Goal: Task Accomplishment & Management: Manage account settings

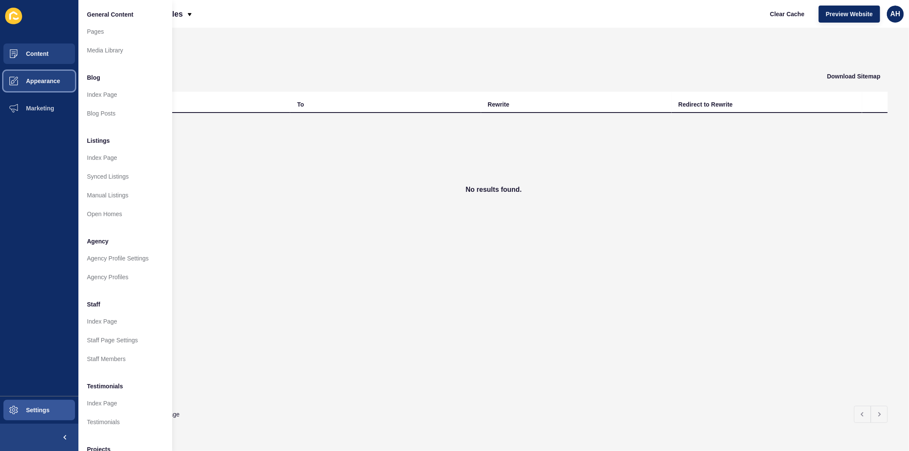
click at [18, 78] on span "Appearance" at bounding box center [29, 81] width 61 height 7
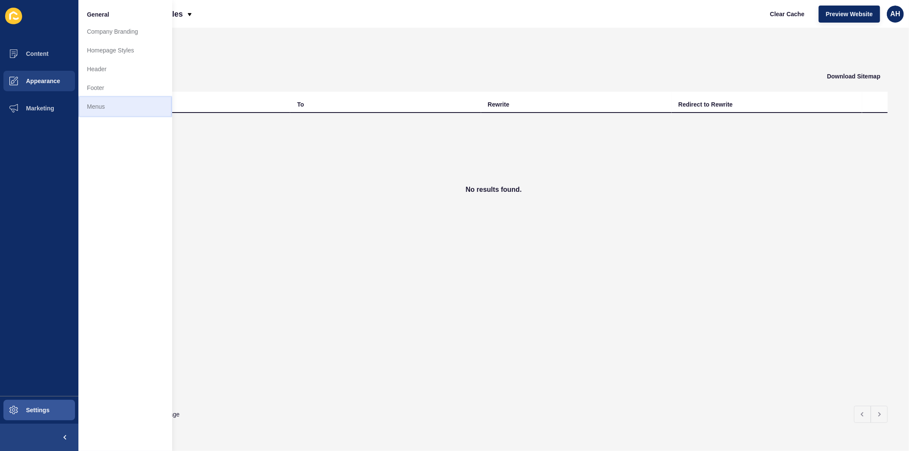
click at [121, 113] on link "Menus" at bounding box center [125, 106] width 94 height 19
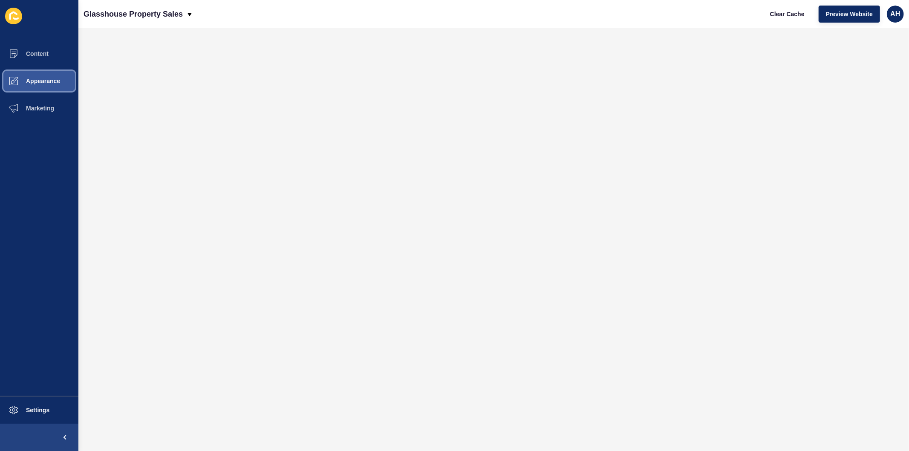
click at [41, 84] on button "Appearance" at bounding box center [39, 80] width 78 height 27
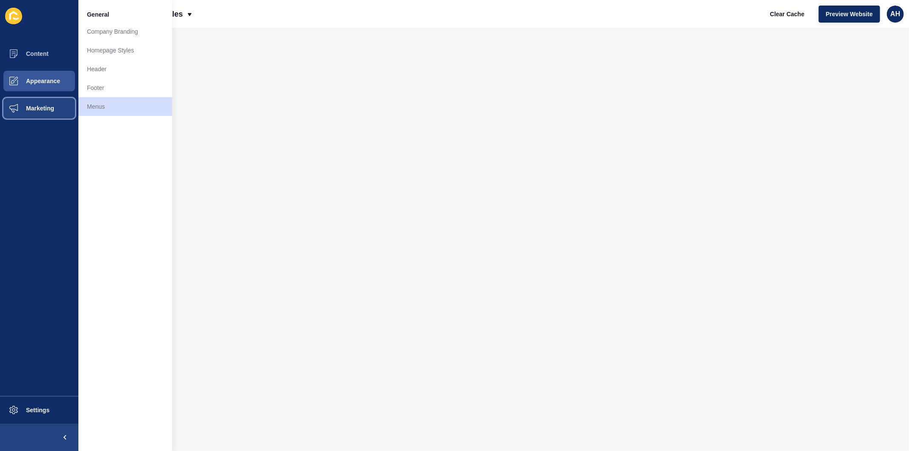
click at [45, 110] on span "Marketing" at bounding box center [26, 108] width 55 height 7
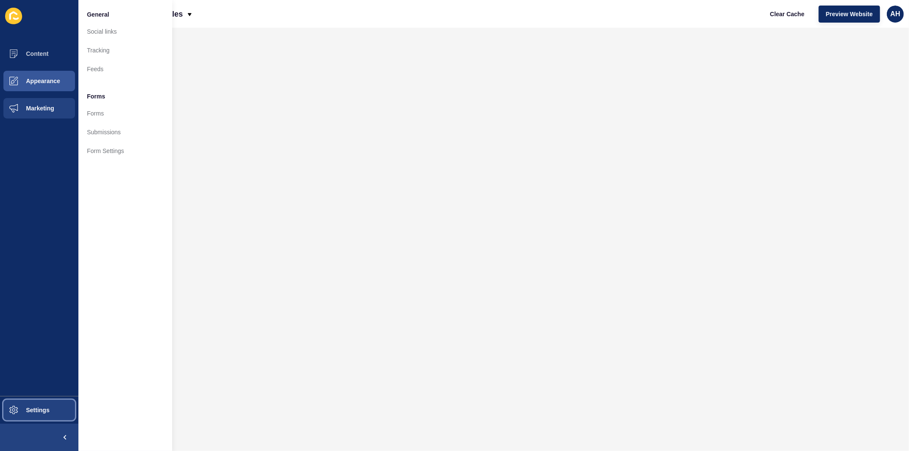
click at [37, 409] on span "Settings" at bounding box center [24, 409] width 51 height 7
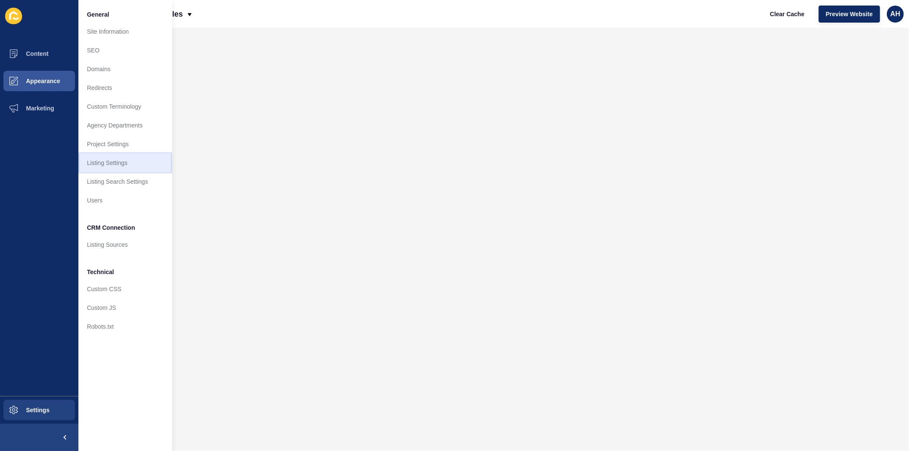
click at [107, 161] on link "Listing Settings" at bounding box center [125, 162] width 94 height 19
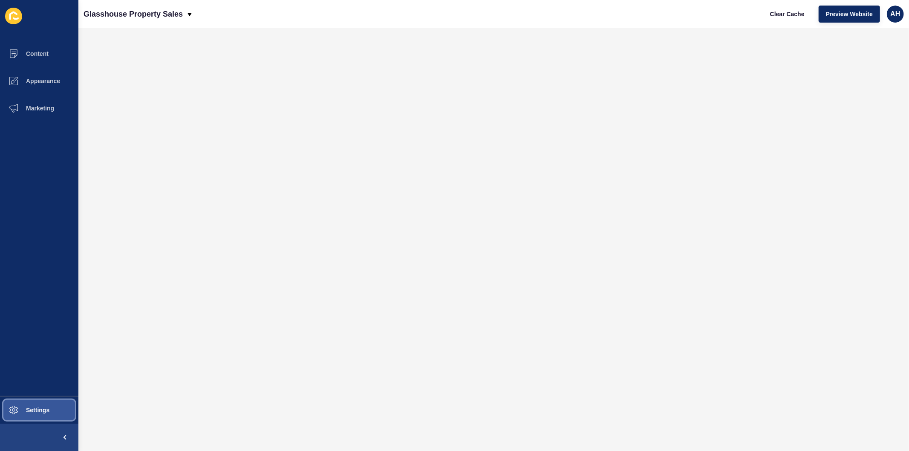
click at [29, 402] on button "Settings" at bounding box center [39, 409] width 78 height 27
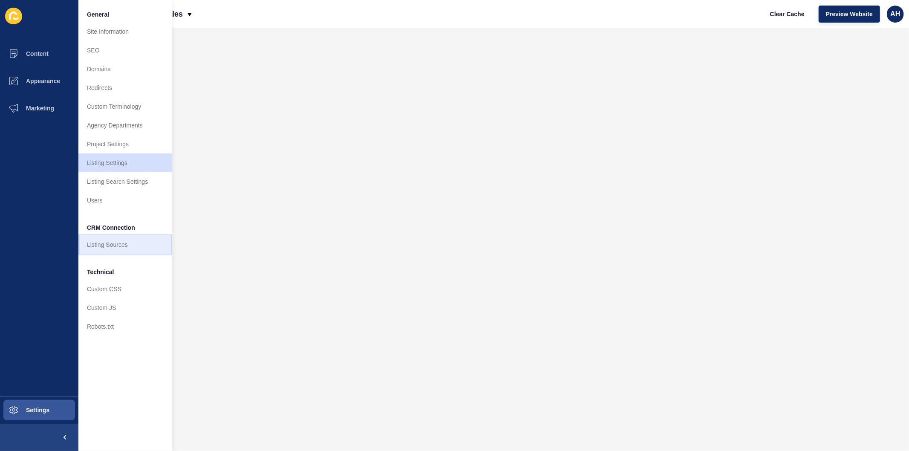
click at [107, 245] on link "Listing Sources" at bounding box center [125, 244] width 94 height 19
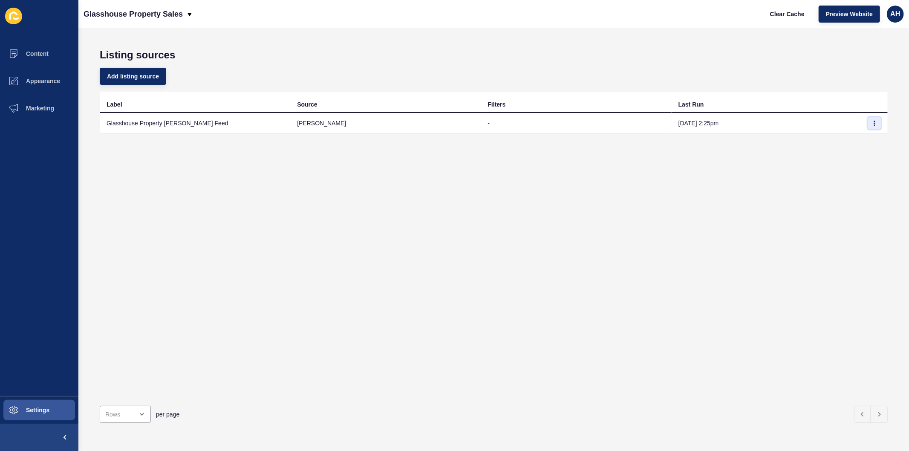
click at [872, 124] on icon "button" at bounding box center [874, 123] width 5 height 5
click at [836, 139] on link "Sync now" at bounding box center [844, 139] width 60 height 19
click at [872, 121] on icon "button" at bounding box center [874, 123] width 5 height 5
click at [26, 78] on span "Appearance" at bounding box center [29, 81] width 61 height 7
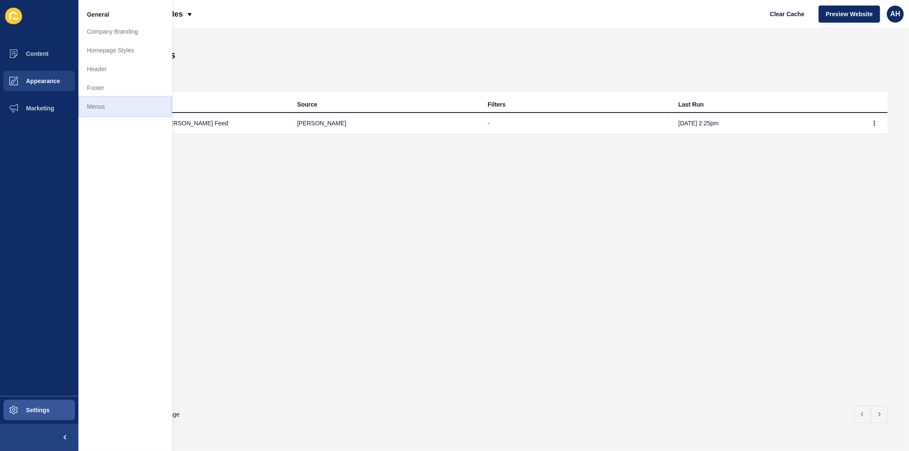
click at [98, 109] on link "Menus" at bounding box center [125, 106] width 94 height 19
